Goal: Task Accomplishment & Management: Use online tool/utility

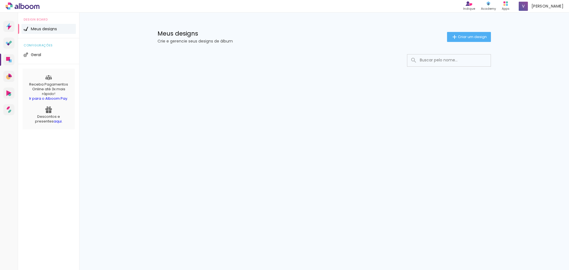
click at [51, 31] on li "Meus designs" at bounding box center [48, 29] width 54 height 10
click at [473, 35] on span "Criar um design" at bounding box center [472, 37] width 29 height 4
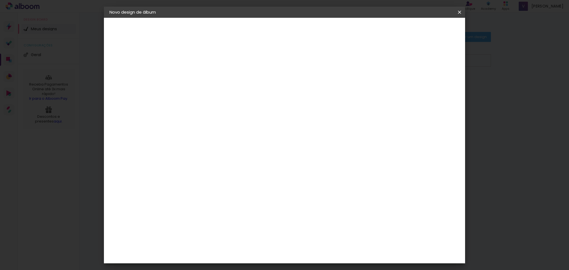
click at [200, 73] on input at bounding box center [200, 74] width 0 height 9
type input "[PERSON_NAME] e [PERSON_NAME]"
type paper-input "[PERSON_NAME] e [PERSON_NAME]"
click at [0, 0] on slot "Avançar" at bounding box center [0, 0] width 0 height 0
click at [243, 106] on input at bounding box center [214, 105] width 56 height 7
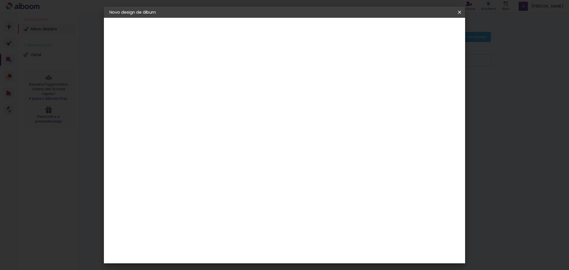
type input "luiz"
type paper-input "luiz"
click at [236, 129] on paper-item "[PERSON_NAME]" at bounding box center [211, 125] width 52 height 12
click at [0, 0] on slot "Tamanho Livre" at bounding box center [0, 0] width 0 height 0
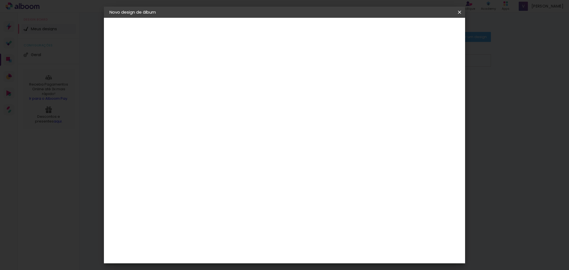
click at [236, 128] on paper-item "[PERSON_NAME]" at bounding box center [211, 125] width 52 height 12
click at [0, 0] on slot "Avançar" at bounding box center [0, 0] width 0 height 0
click at [222, 93] on input "text" at bounding box center [211, 97] width 22 height 9
click at [0, 0] on slot "Slim Book" at bounding box center [0, 0] width 0 height 0
type input "Slim Book"
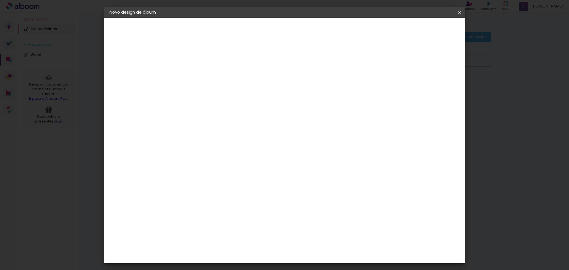
scroll to position [111, 0]
click at [238, 190] on span "25 x 50" at bounding box center [225, 195] width 26 height 11
click at [0, 0] on slot "Avançar" at bounding box center [0, 0] width 0 height 0
click at [423, 30] on span "Iniciar design" at bounding box center [410, 30] width 25 height 4
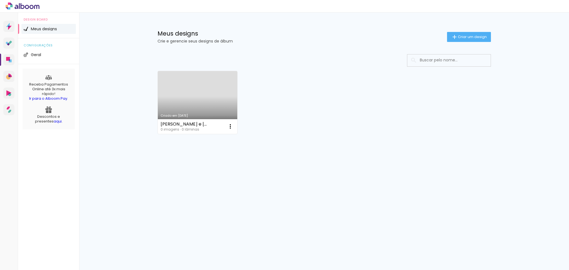
click at [184, 104] on link "Criado em [DATE]" at bounding box center [198, 102] width 80 height 63
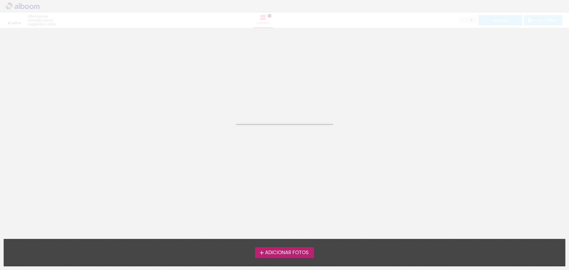
click at [184, 104] on neon-animated-pages "Confirmar Cancelar" at bounding box center [284, 149] width 569 height 242
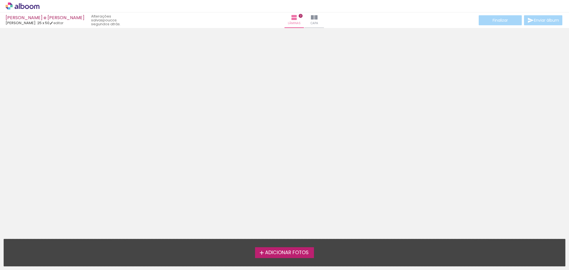
click at [288, 251] on span "Adicionar Fotos" at bounding box center [287, 252] width 44 height 5
click at [0, 0] on input "file" at bounding box center [0, 0] width 0 height 0
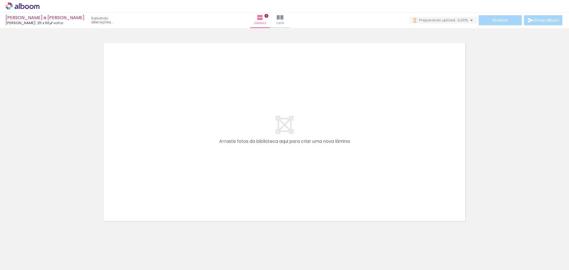
click at [17, 262] on span "Adicionar Fotos" at bounding box center [19, 263] width 17 height 6
click at [0, 0] on input "file" at bounding box center [0, 0] width 0 height 0
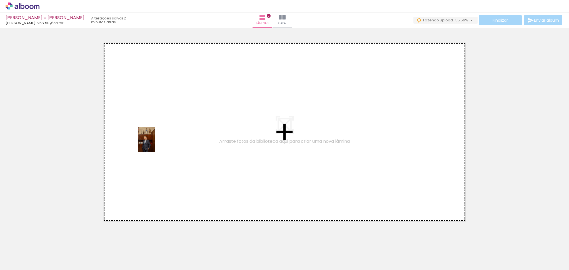
drag, startPoint x: 61, startPoint y: 255, endPoint x: 155, endPoint y: 143, distance: 146.2
click at [155, 143] on quentale-workspace at bounding box center [284, 135] width 569 height 270
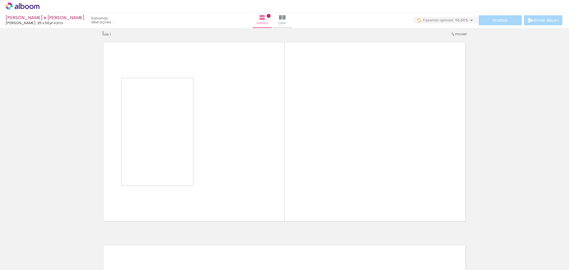
scroll to position [7, 0]
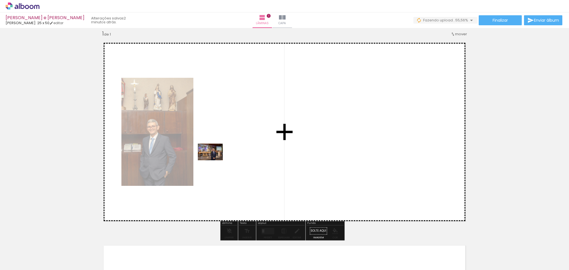
drag, startPoint x: 117, startPoint y: 256, endPoint x: 215, endPoint y: 160, distance: 136.6
click at [215, 160] on quentale-workspace at bounding box center [284, 135] width 569 height 270
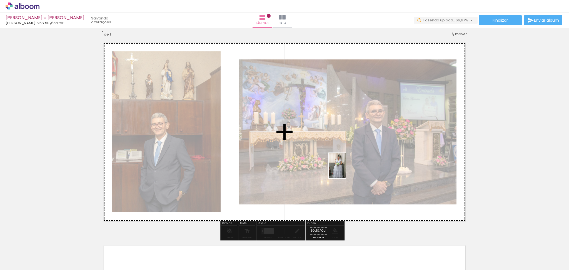
drag, startPoint x: 242, startPoint y: 257, endPoint x: 346, endPoint y: 170, distance: 135.9
click at [346, 170] on quentale-workspace at bounding box center [284, 135] width 569 height 270
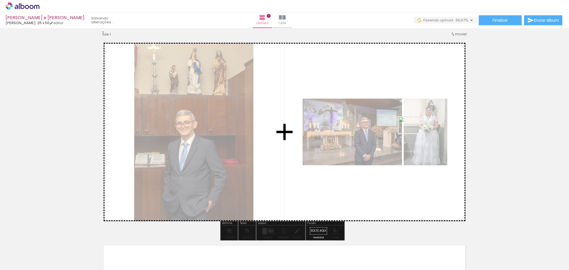
drag, startPoint x: 300, startPoint y: 255, endPoint x: 416, endPoint y: 133, distance: 168.5
click at [416, 133] on quentale-workspace at bounding box center [284, 135] width 569 height 270
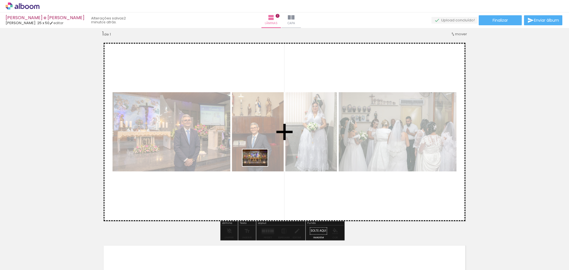
drag, startPoint x: 278, startPoint y: 255, endPoint x: 259, endPoint y: 166, distance: 90.8
click at [259, 166] on quentale-workspace at bounding box center [284, 135] width 569 height 270
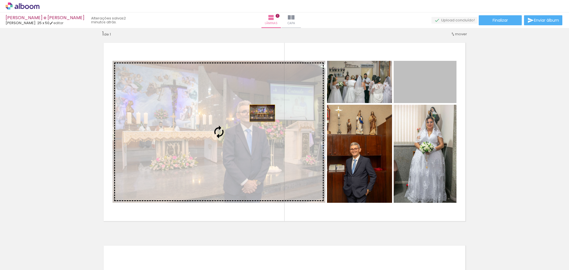
drag, startPoint x: 432, startPoint y: 90, endPoint x: 260, endPoint y: 113, distance: 173.9
click at [0, 0] on slot at bounding box center [0, 0] width 0 height 0
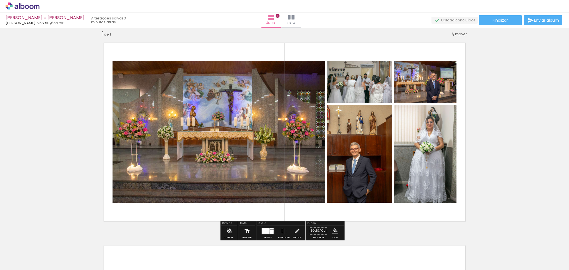
click at [270, 230] on div at bounding box center [271, 232] width 3 height 4
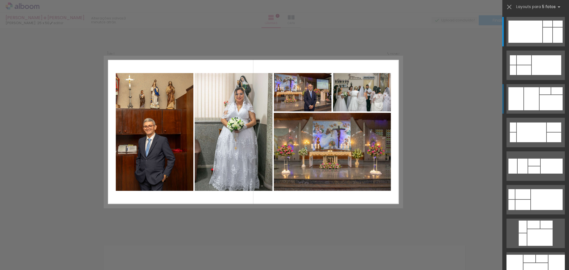
click at [531, 99] on div at bounding box center [531, 98] width 15 height 23
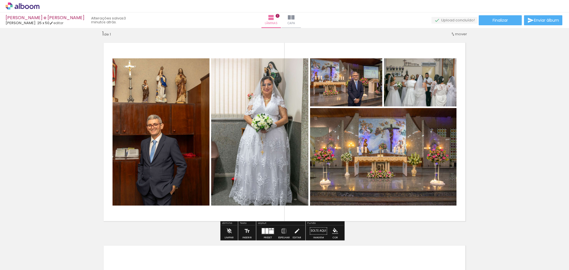
click at [172, 162] on quentale-photo at bounding box center [161, 131] width 97 height 147
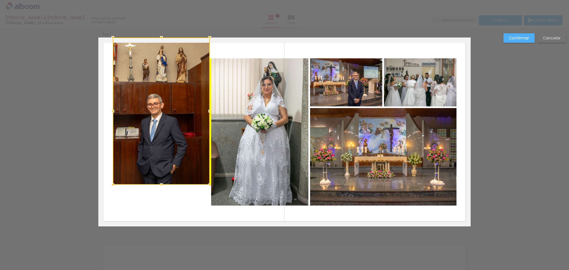
drag, startPoint x: 171, startPoint y: 153, endPoint x: 172, endPoint y: 130, distance: 23.4
click at [172, 130] on div at bounding box center [161, 111] width 97 height 147
click at [0, 0] on slot "Cancelar" at bounding box center [0, 0] width 0 height 0
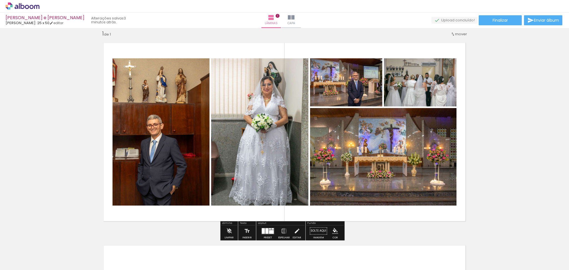
click at [124, 66] on div at bounding box center [125, 64] width 9 height 9
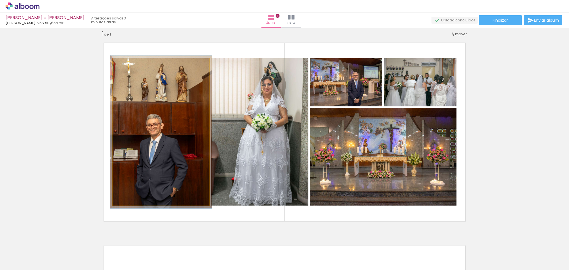
click at [124, 64] on div at bounding box center [126, 64] width 5 height 5
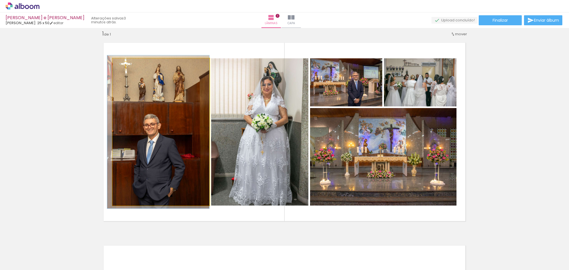
drag, startPoint x: 158, startPoint y: 98, endPoint x: 149, endPoint y: 98, distance: 8.9
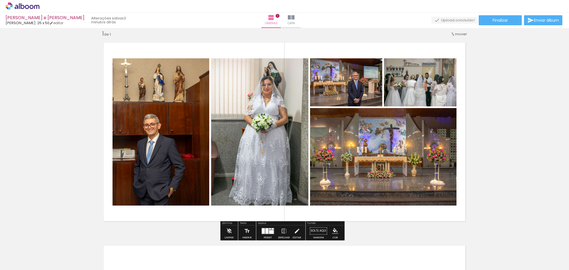
click at [80, 96] on div "Inserir lâmina 1 de 1" at bounding box center [284, 226] width 569 height 406
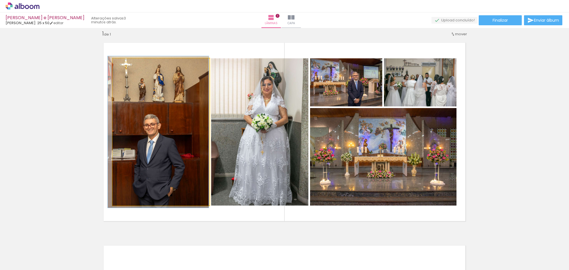
click at [124, 65] on div at bounding box center [126, 64] width 5 height 5
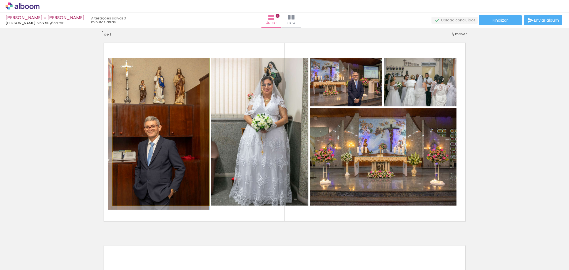
drag, startPoint x: 136, startPoint y: 108, endPoint x: 114, endPoint y: 111, distance: 22.4
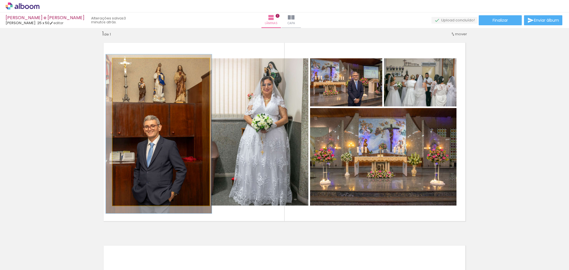
click at [123, 66] on div at bounding box center [127, 64] width 9 height 9
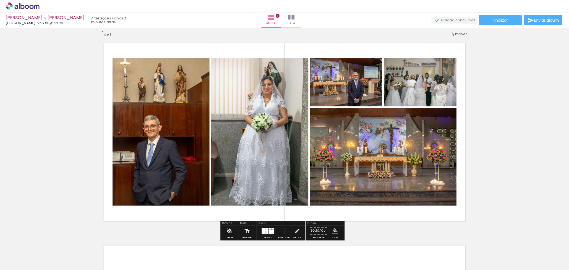
click at [63, 108] on div "Inserir lâmina 1 de 1" at bounding box center [284, 226] width 569 height 406
click at [276, 112] on quentale-photo at bounding box center [259, 131] width 97 height 147
click at [275, 113] on quentale-photo at bounding box center [259, 131] width 97 height 147
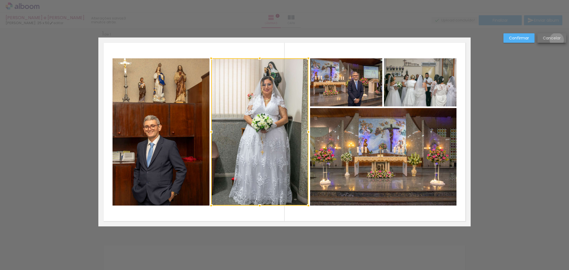
click at [0, 0] on slot "Cancelar" at bounding box center [0, 0] width 0 height 0
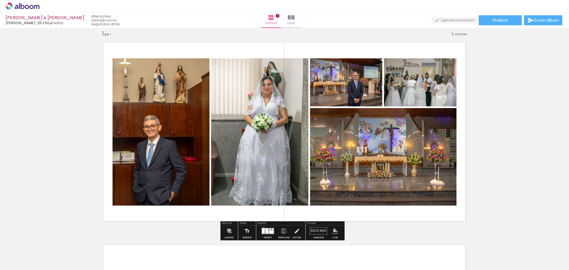
click at [262, 228] on div at bounding box center [263, 231] width 3 height 6
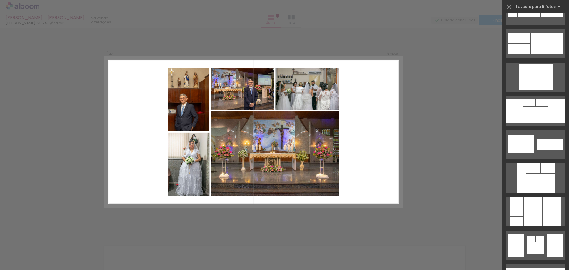
scroll to position [141, 0]
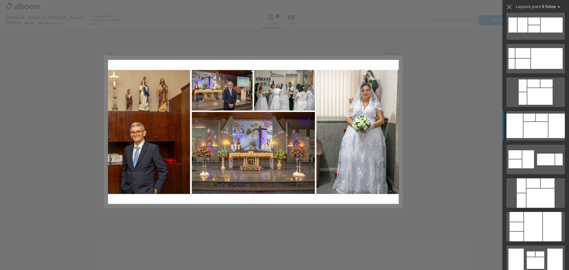
click at [540, 125] on div at bounding box center [536, 130] width 24 height 16
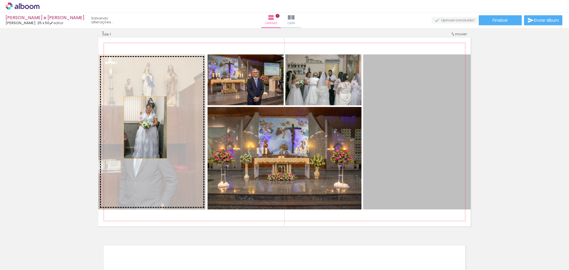
drag, startPoint x: 407, startPoint y: 109, endPoint x: 143, endPoint y: 127, distance: 265.2
click at [0, 0] on slot at bounding box center [0, 0] width 0 height 0
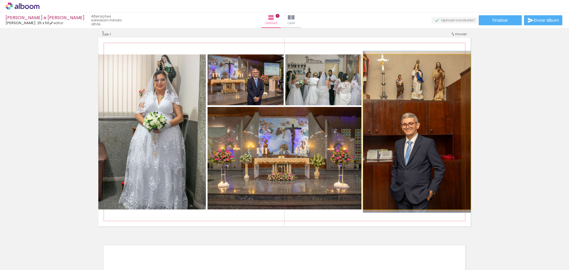
click at [389, 121] on quentale-photo at bounding box center [417, 131] width 108 height 155
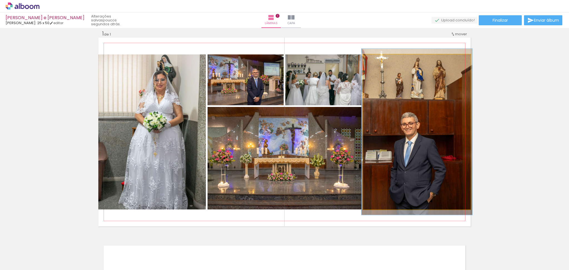
click at [376, 60] on div at bounding box center [376, 60] width 9 height 9
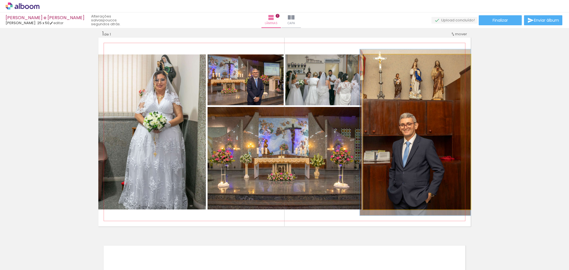
drag, startPoint x: 415, startPoint y: 108, endPoint x: 394, endPoint y: 109, distance: 21.7
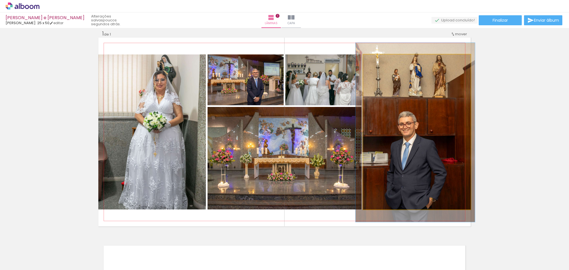
click at [375, 62] on div at bounding box center [378, 60] width 9 height 9
click at [377, 59] on div at bounding box center [378, 60] width 5 height 5
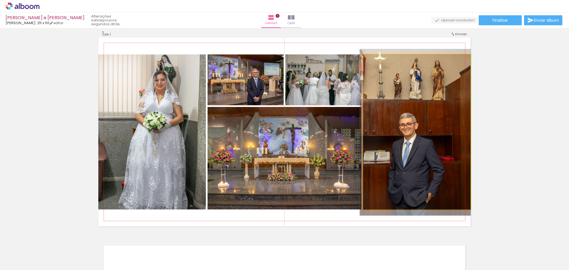
click at [375, 59] on div at bounding box center [376, 60] width 5 height 5
drag, startPoint x: 392, startPoint y: 86, endPoint x: 371, endPoint y: 87, distance: 21.7
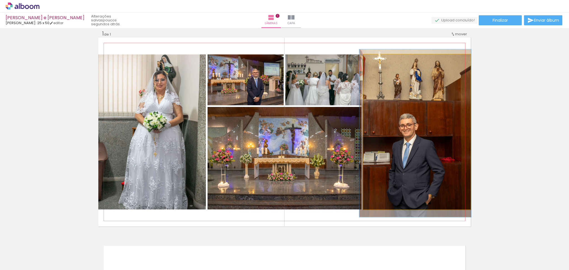
click at [375, 61] on div at bounding box center [377, 60] width 5 height 5
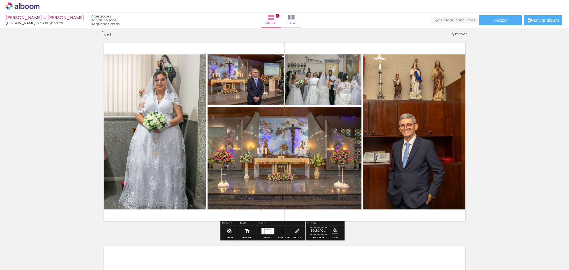
click at [547, 113] on div "Inserir lâmina 1 de 1" at bounding box center [284, 226] width 569 height 406
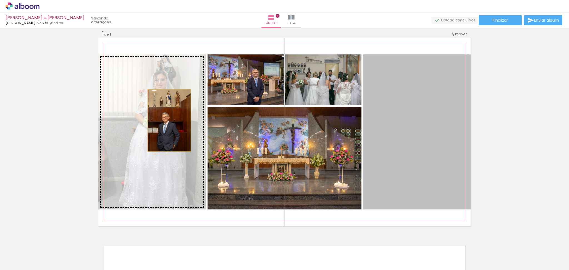
drag, startPoint x: 415, startPoint y: 115, endPoint x: 166, endPoint y: 120, distance: 248.2
click at [0, 0] on slot at bounding box center [0, 0] width 0 height 0
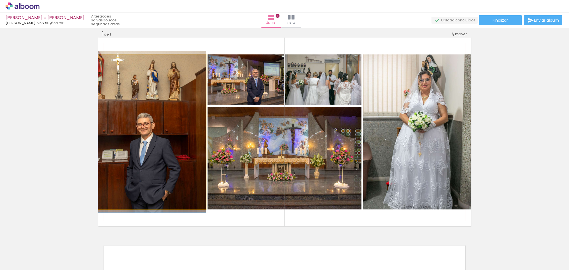
click at [163, 153] on quentale-photo at bounding box center [152, 131] width 108 height 155
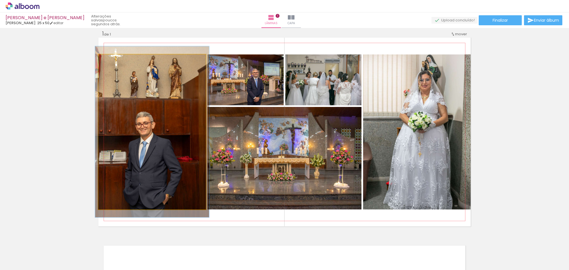
click at [111, 60] on div at bounding box center [112, 60] width 5 height 5
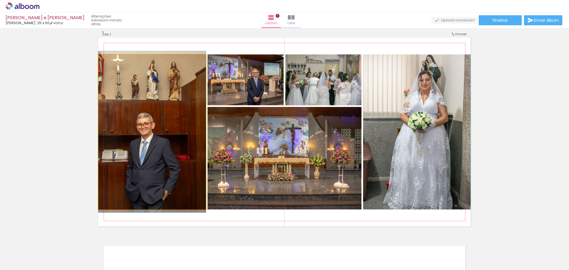
drag, startPoint x: 113, startPoint y: 64, endPoint x: 110, endPoint y: 63, distance: 2.8
type paper-slider "100"
click at [110, 63] on div at bounding box center [111, 60] width 9 height 9
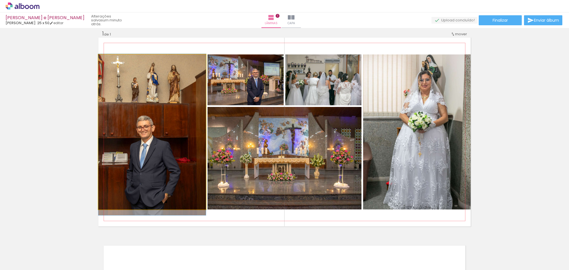
drag, startPoint x: 133, startPoint y: 108, endPoint x: 131, endPoint y: 111, distance: 3.0
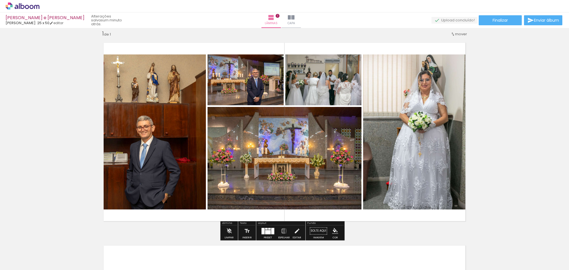
click at [73, 115] on div "Inserir lâmina 1 de 1" at bounding box center [284, 226] width 569 height 406
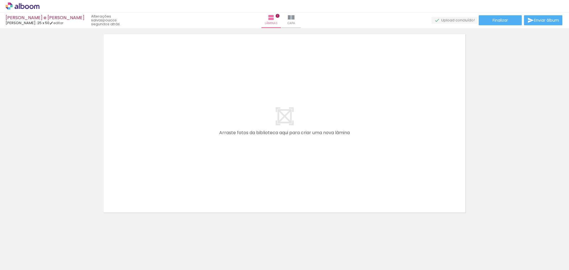
scroll to position [220, 0]
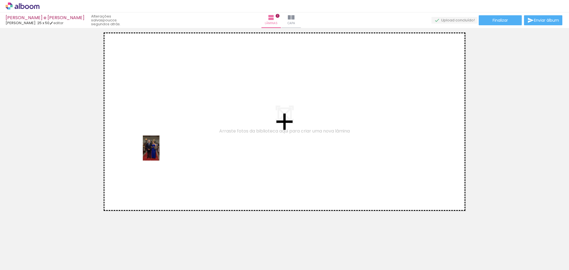
drag, startPoint x: 93, startPoint y: 252, endPoint x: 161, endPoint y: 149, distance: 123.6
click at [161, 149] on quentale-workspace at bounding box center [284, 135] width 569 height 270
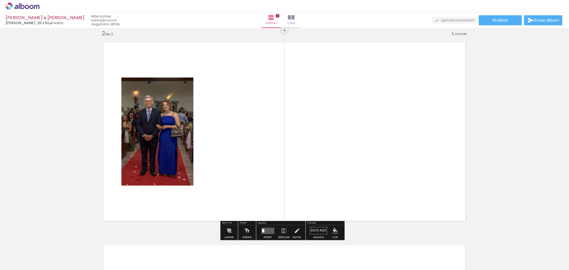
scroll to position [210, 0]
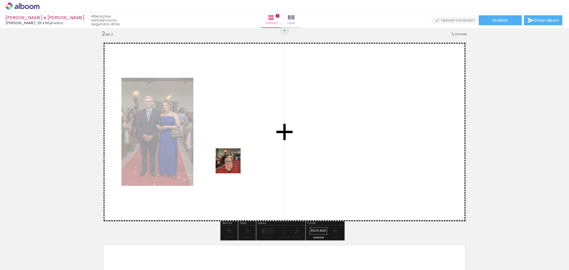
drag, startPoint x: 183, startPoint y: 257, endPoint x: 234, endPoint y: 160, distance: 109.3
click at [234, 160] on quentale-workspace at bounding box center [284, 135] width 569 height 270
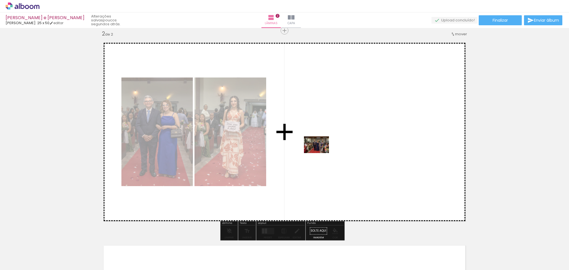
drag, startPoint x: 146, startPoint y: 256, endPoint x: 321, endPoint y: 153, distance: 203.0
click at [321, 153] on quentale-workspace at bounding box center [284, 135] width 569 height 270
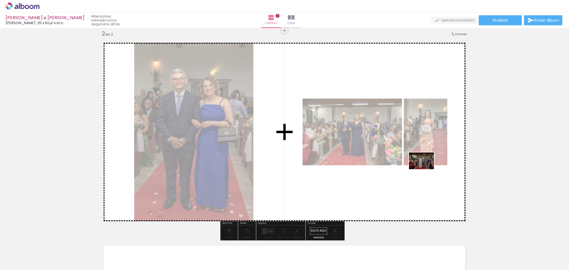
drag, startPoint x: 217, startPoint y: 256, endPoint x: 426, endPoint y: 169, distance: 226.3
click at [426, 169] on quentale-workspace at bounding box center [284, 135] width 569 height 270
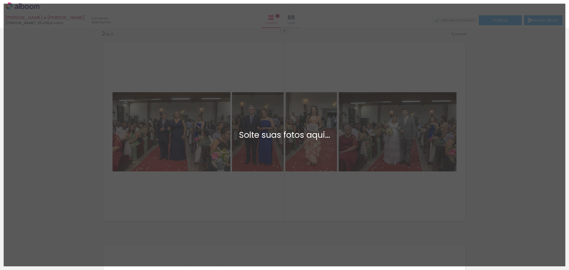
scroll to position [0, 0]
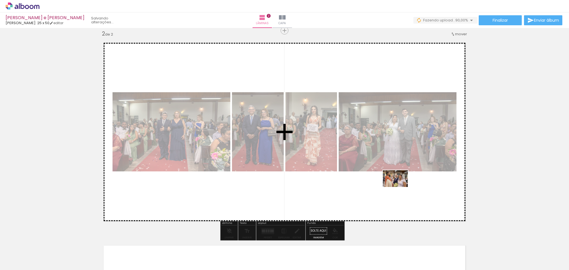
drag, startPoint x: 335, startPoint y: 251, endPoint x: 400, endPoint y: 187, distance: 91.0
click at [400, 187] on quentale-workspace at bounding box center [284, 135] width 569 height 270
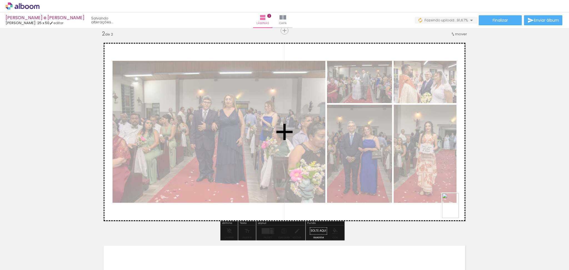
drag, startPoint x: 400, startPoint y: 256, endPoint x: 459, endPoint y: 210, distance: 74.9
click at [459, 210] on quentale-workspace at bounding box center [284, 135] width 569 height 270
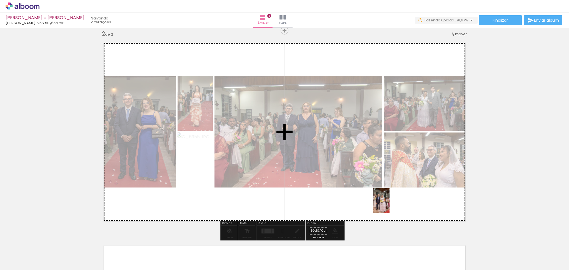
drag, startPoint x: 365, startPoint y: 256, endPoint x: 390, endPoint y: 205, distance: 56.6
click at [390, 205] on quentale-workspace at bounding box center [284, 135] width 569 height 270
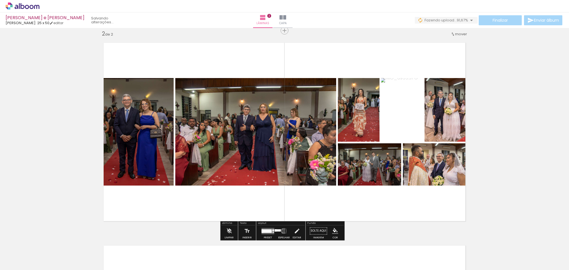
click at [264, 229] on div at bounding box center [267, 231] width 10 height 4
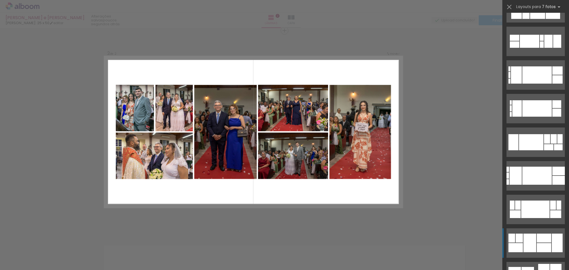
scroll to position [296, 0]
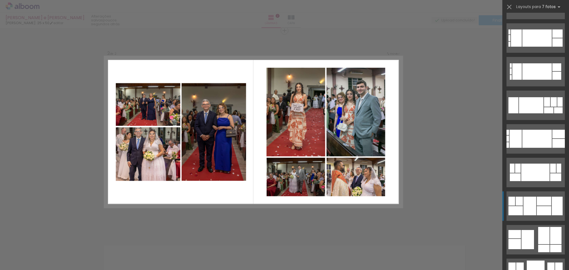
click at [538, 241] on div at bounding box center [543, 235] width 11 height 17
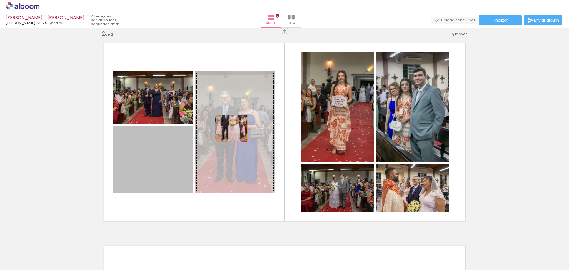
drag, startPoint x: 172, startPoint y: 154, endPoint x: 228, endPoint y: 128, distance: 61.8
click at [0, 0] on slot at bounding box center [0, 0] width 0 height 0
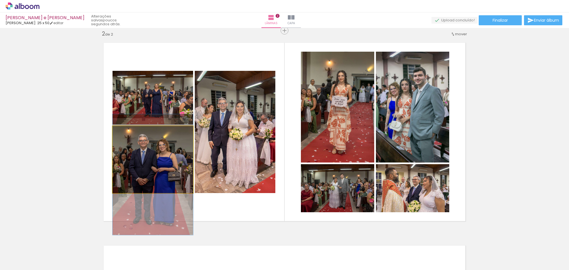
drag, startPoint x: 162, startPoint y: 153, endPoint x: 163, endPoint y: 168, distance: 15.0
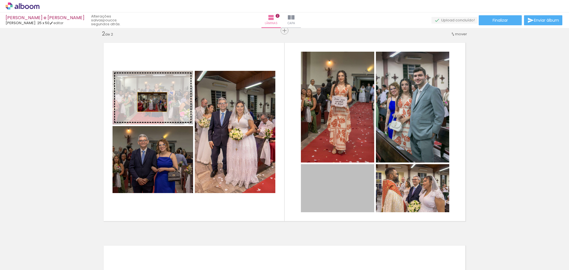
drag, startPoint x: 341, startPoint y: 192, endPoint x: 150, endPoint y: 102, distance: 211.5
click at [0, 0] on slot at bounding box center [0, 0] width 0 height 0
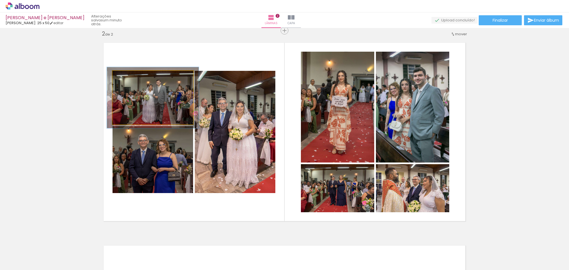
click at [127, 77] on div at bounding box center [128, 76] width 5 height 5
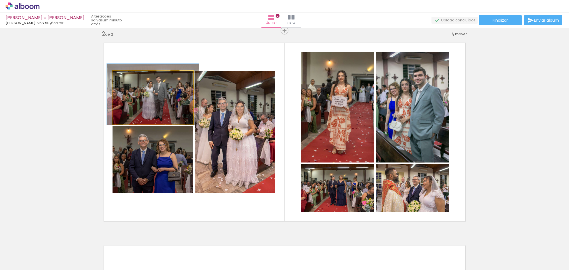
drag, startPoint x: 146, startPoint y: 99, endPoint x: 146, endPoint y: 96, distance: 3.3
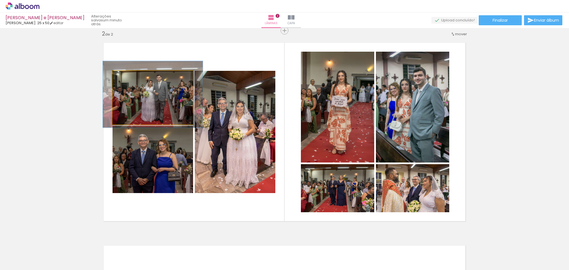
type paper-slider "124"
click at [128, 76] on div at bounding box center [130, 76] width 5 height 5
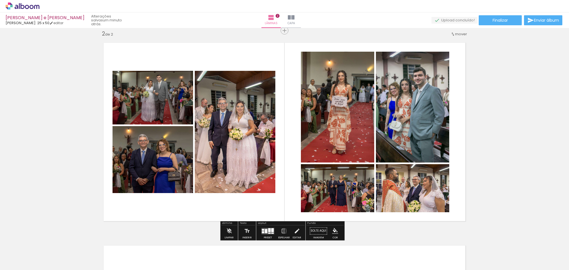
click at [199, 50] on quentale-layouter at bounding box center [284, 132] width 372 height 189
click at [190, 78] on quentale-photo at bounding box center [153, 98] width 81 height 54
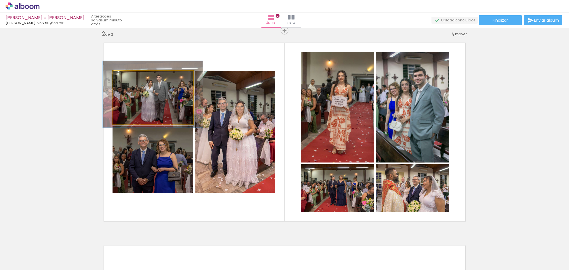
click at [185, 95] on quentale-photo at bounding box center [153, 98] width 81 height 54
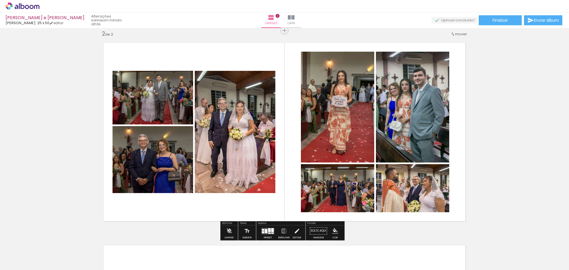
click at [498, 136] on div "Inserir lâmina 1 de 2 Inserir lâmina 2 de 2" at bounding box center [284, 124] width 569 height 609
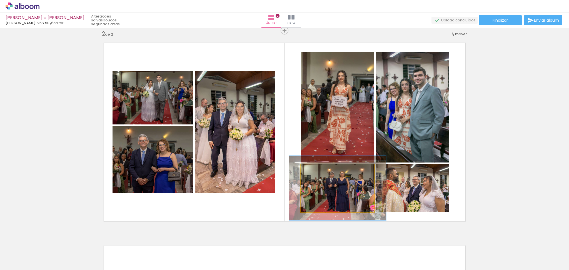
drag, startPoint x: 313, startPoint y: 170, endPoint x: 319, endPoint y: 170, distance: 6.1
type paper-slider "132"
click at [319, 170] on div at bounding box center [320, 170] width 9 height 9
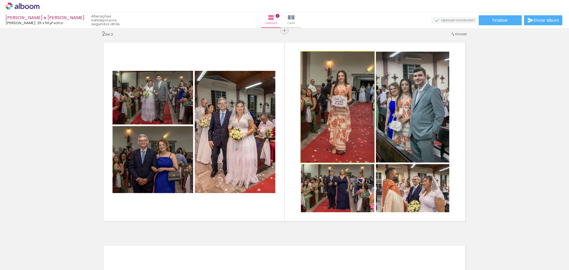
click at [345, 94] on quentale-photo at bounding box center [337, 107] width 73 height 111
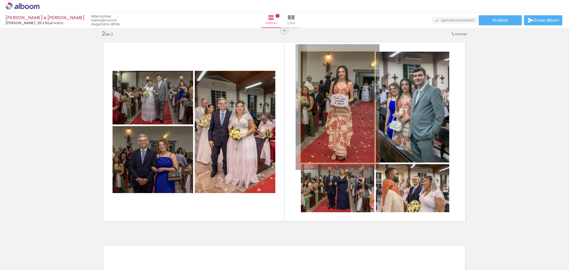
type paper-slider "113"
click at [316, 57] on div at bounding box center [316, 57] width 9 height 9
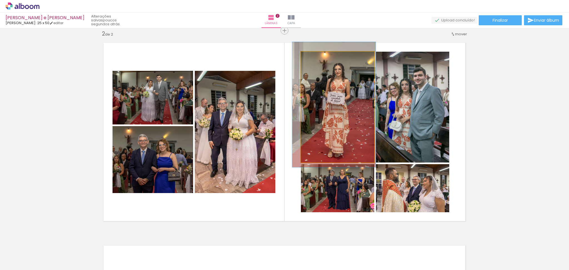
drag, startPoint x: 337, startPoint y: 98, endPoint x: 334, endPoint y: 95, distance: 4.4
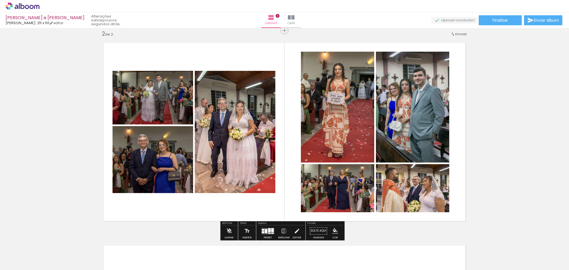
click at [505, 98] on div "Inserir lâmina 1 de 2 Inserir lâmina 2 de 2" at bounding box center [284, 124] width 569 height 609
click at [399, 106] on quentale-photo at bounding box center [412, 107] width 73 height 111
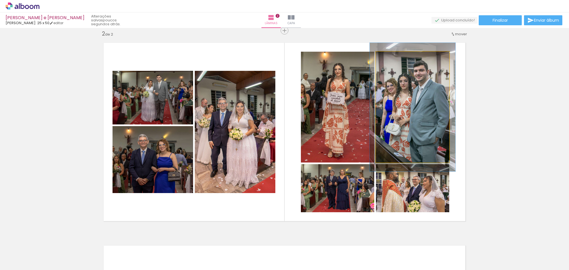
drag, startPoint x: 389, startPoint y: 60, endPoint x: 392, endPoint y: 60, distance: 3.1
type paper-slider "116"
click at [392, 60] on div at bounding box center [392, 57] width 9 height 9
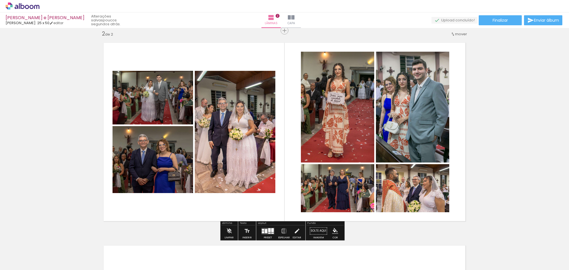
click at [242, 129] on quentale-photo at bounding box center [235, 132] width 81 height 122
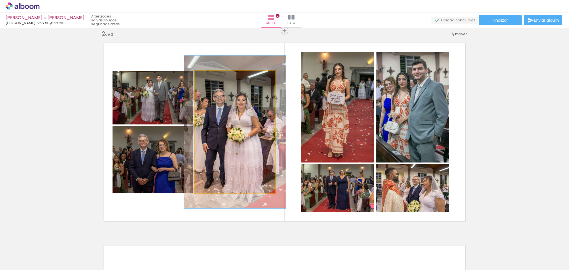
drag, startPoint x: 206, startPoint y: 78, endPoint x: 211, endPoint y: 77, distance: 4.7
type paper-slider "125"
click at [211, 77] on div at bounding box center [212, 76] width 9 height 9
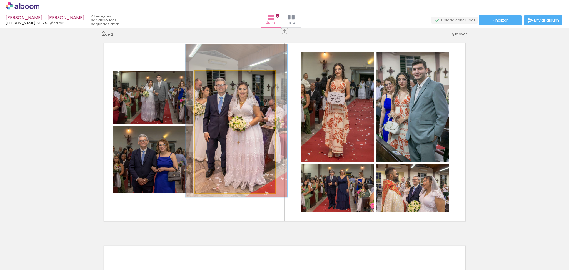
drag, startPoint x: 235, startPoint y: 116, endPoint x: 236, endPoint y: 105, distance: 10.9
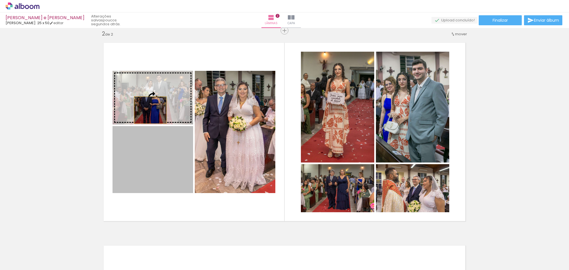
drag, startPoint x: 137, startPoint y: 148, endPoint x: 148, endPoint y: 110, distance: 39.2
click at [0, 0] on slot at bounding box center [0, 0] width 0 height 0
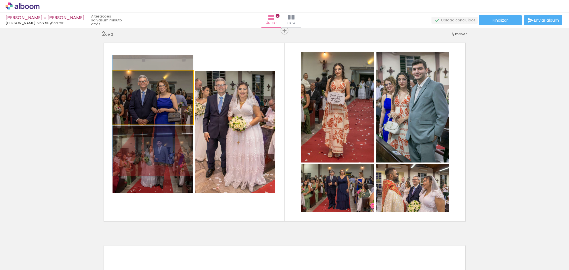
drag, startPoint x: 163, startPoint y: 93, endPoint x: 163, endPoint y: 111, distance: 17.8
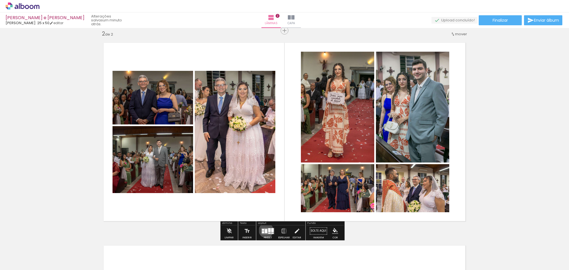
click at [265, 230] on div at bounding box center [266, 231] width 3 height 4
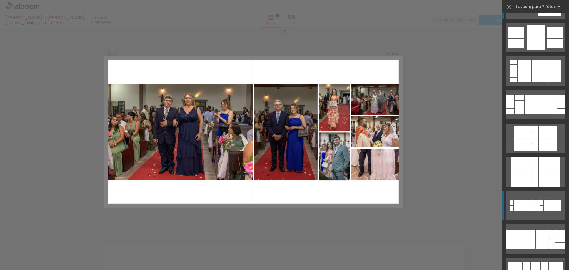
scroll to position [545, 0]
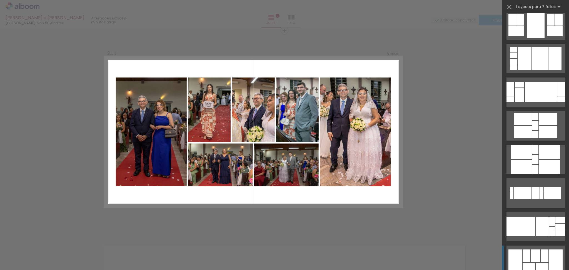
click at [531, 253] on div at bounding box center [535, 256] width 9 height 13
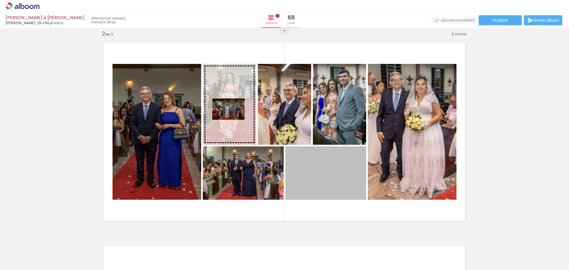
drag, startPoint x: 313, startPoint y: 177, endPoint x: 226, endPoint y: 109, distance: 110.6
click at [0, 0] on slot at bounding box center [0, 0] width 0 height 0
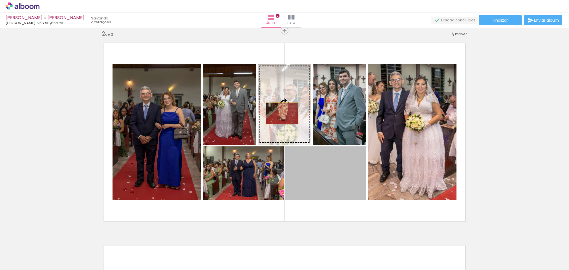
drag, startPoint x: 320, startPoint y: 178, endPoint x: 279, endPoint y: 113, distance: 76.7
click at [0, 0] on slot at bounding box center [0, 0] width 0 height 0
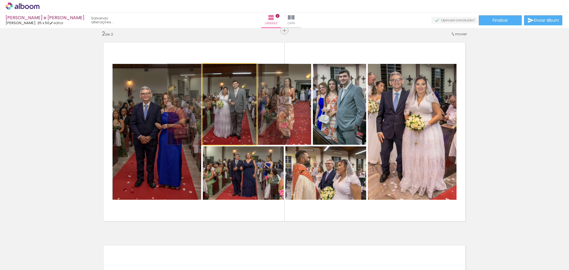
drag, startPoint x: 239, startPoint y: 115, endPoint x: 238, endPoint y: 111, distance: 4.1
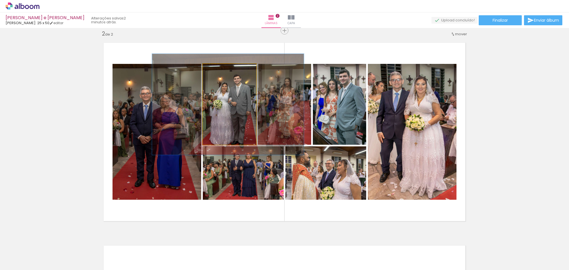
drag, startPoint x: 214, startPoint y: 71, endPoint x: 219, endPoint y: 69, distance: 5.2
type paper-slider "125"
click at [219, 69] on div at bounding box center [220, 69] width 9 height 9
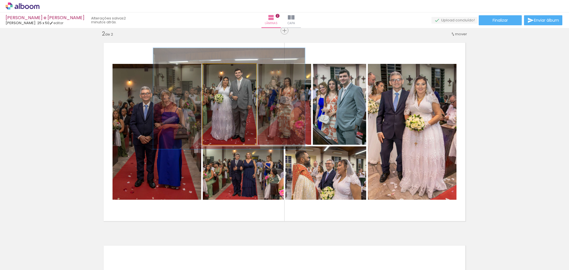
drag, startPoint x: 238, startPoint y: 115, endPoint x: 240, endPoint y: 111, distance: 4.6
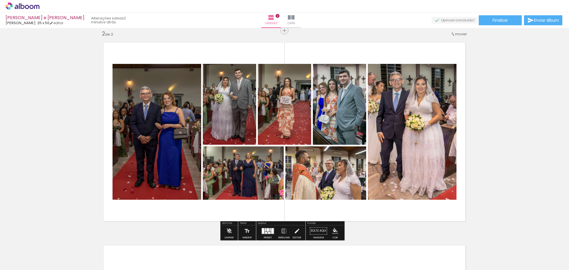
click at [546, 142] on div "Inserir lâmina 1 de 2 Inserir lâmina 2 de 2" at bounding box center [284, 124] width 569 height 609
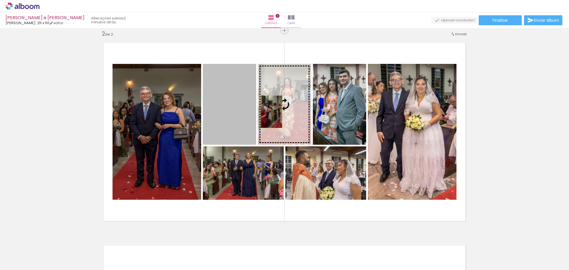
drag, startPoint x: 215, startPoint y: 121, endPoint x: 269, endPoint y: 112, distance: 54.2
click at [0, 0] on slot at bounding box center [0, 0] width 0 height 0
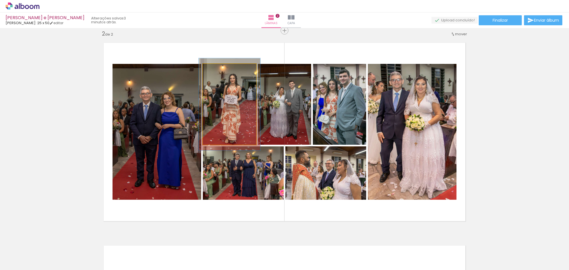
drag, startPoint x: 216, startPoint y: 70, endPoint x: 218, endPoint y: 70, distance: 2.8
type paper-slider "114"
click at [218, 70] on div at bounding box center [218, 69] width 9 height 9
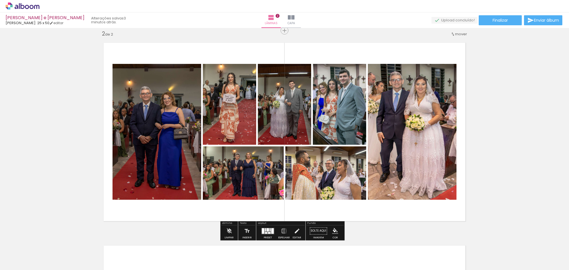
click at [293, 115] on quentale-photo at bounding box center [284, 104] width 53 height 81
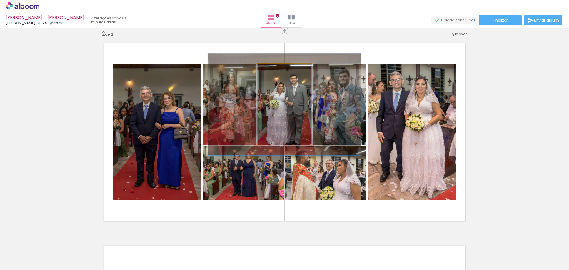
drag, startPoint x: 269, startPoint y: 70, endPoint x: 274, endPoint y: 70, distance: 5.0
type paper-slider "126"
click at [274, 70] on div at bounding box center [275, 69] width 5 height 5
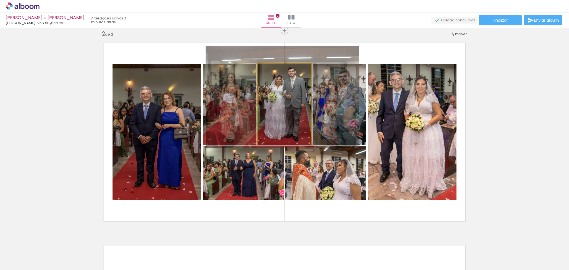
drag, startPoint x: 283, startPoint y: 105, endPoint x: 282, endPoint y: 99, distance: 5.9
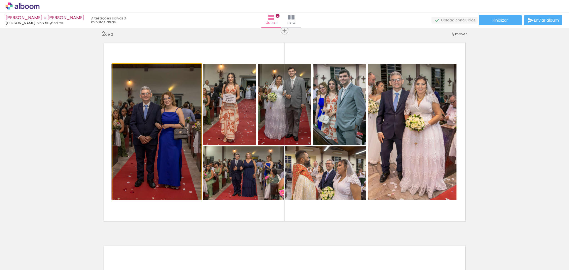
click at [163, 131] on quentale-photo at bounding box center [157, 132] width 89 height 136
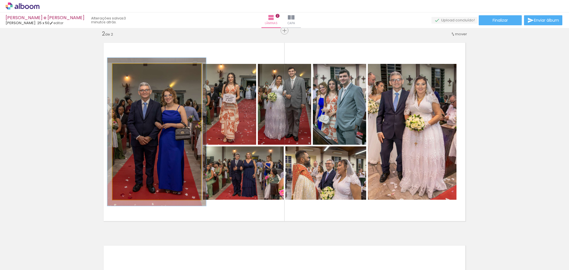
type paper-slider "109"
click at [125, 69] on div at bounding box center [127, 69] width 5 height 5
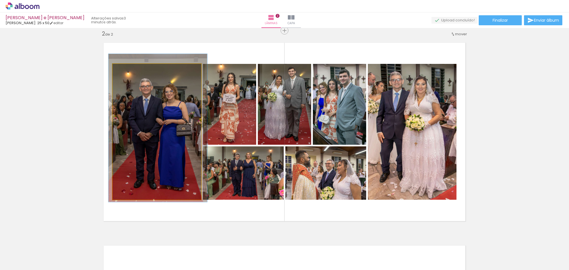
drag, startPoint x: 159, startPoint y: 111, endPoint x: 160, endPoint y: 108, distance: 4.0
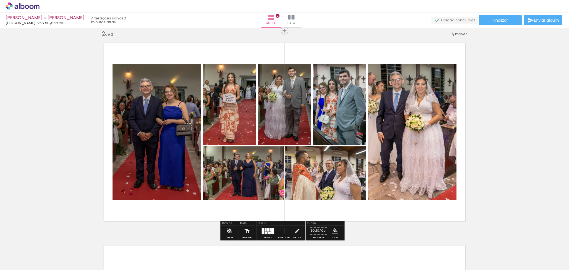
click at [534, 146] on div "Inserir lâmina 1 de 2 Inserir lâmina 2 de 2" at bounding box center [284, 124] width 569 height 609
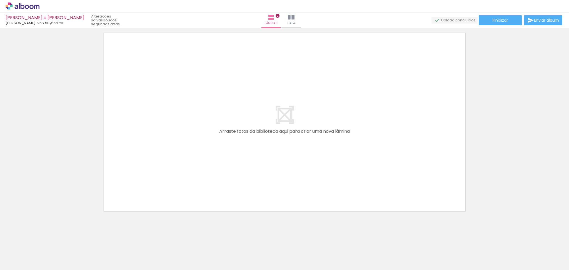
scroll to position [423, 0]
